Goal: Transaction & Acquisition: Purchase product/service

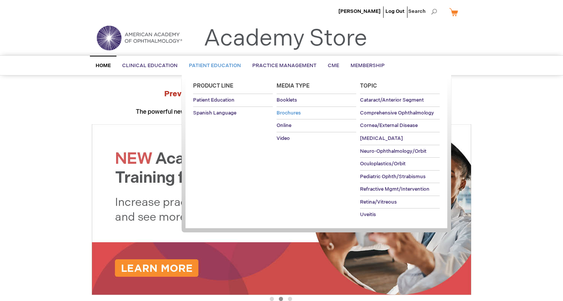
click at [289, 115] on span "Brochures" at bounding box center [289, 113] width 24 height 6
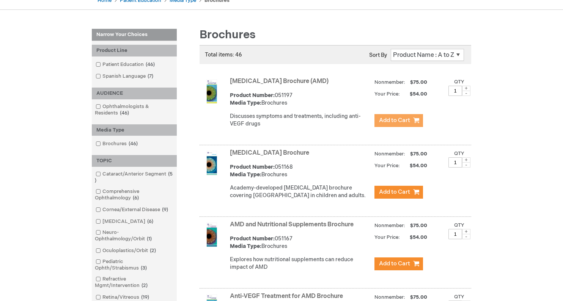
scroll to position [85, 0]
click at [405, 120] on span "Add to Cart" at bounding box center [394, 120] width 31 height 7
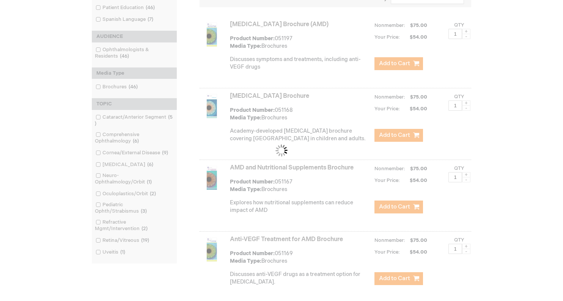
scroll to position [145, 0]
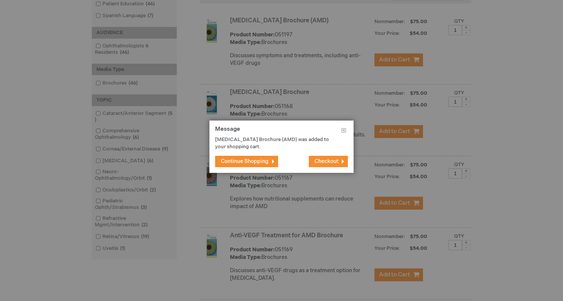
click at [262, 166] on button "Continue Shopping" at bounding box center [246, 161] width 63 height 11
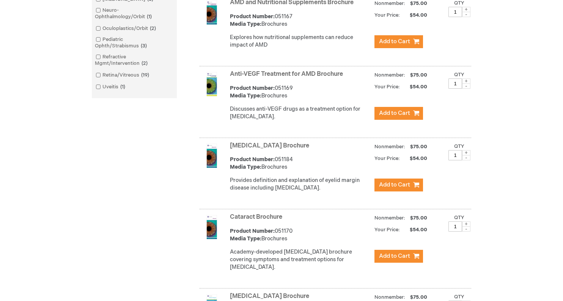
scroll to position [307, 0]
click at [397, 191] on button "Add to Cart" at bounding box center [399, 184] width 49 height 13
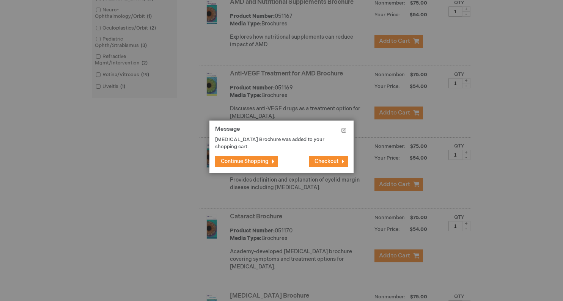
click at [273, 160] on button "Continue Shopping" at bounding box center [246, 161] width 63 height 11
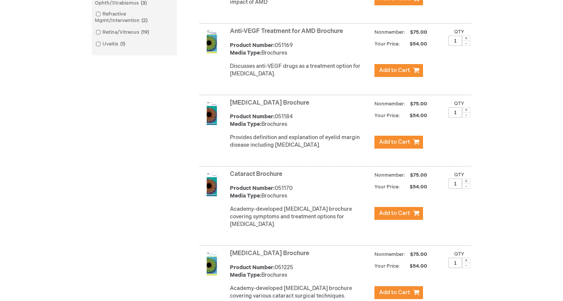
scroll to position [361, 0]
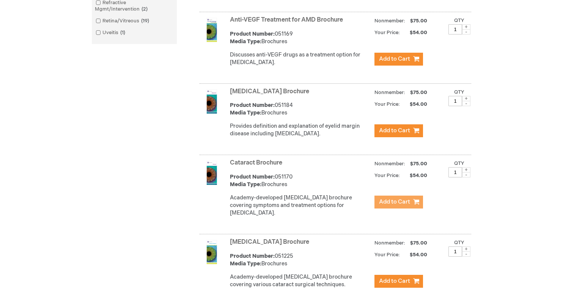
click at [405, 206] on span "Add to Cart" at bounding box center [394, 202] width 31 height 7
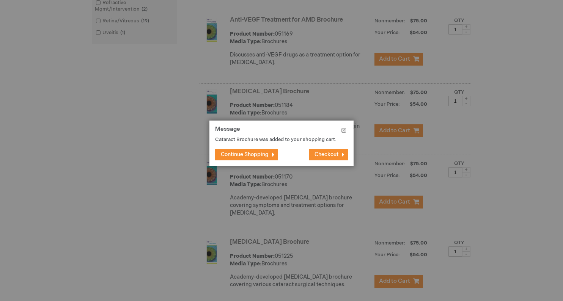
click at [259, 158] on button "Continue Shopping" at bounding box center [246, 154] width 63 height 11
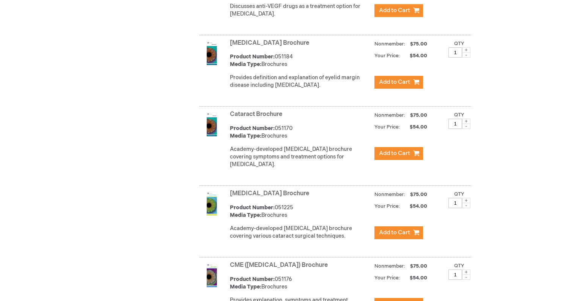
scroll to position [422, 0]
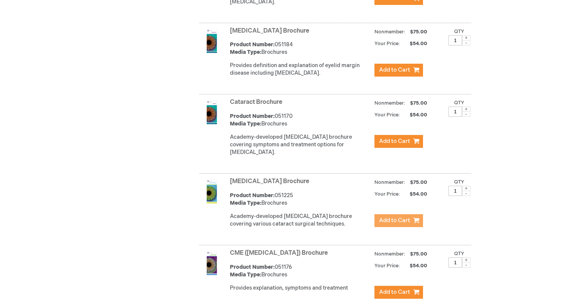
click at [408, 224] on span "Add to Cart" at bounding box center [394, 220] width 31 height 7
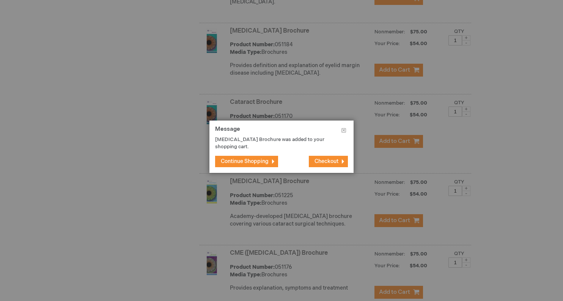
click at [257, 152] on footer "Continue Shopping Checkout" at bounding box center [282, 161] width 144 height 23
click at [257, 162] on span "Continue Shopping" at bounding box center [245, 161] width 48 height 6
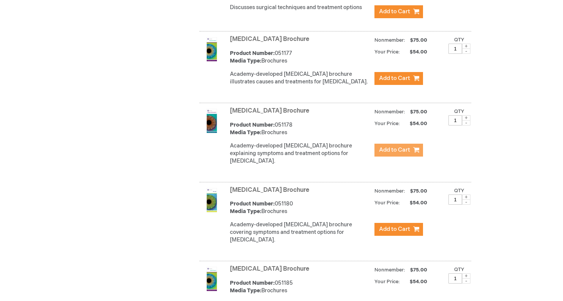
scroll to position [843, 0]
